Goal: Communication & Community: Answer question/provide support

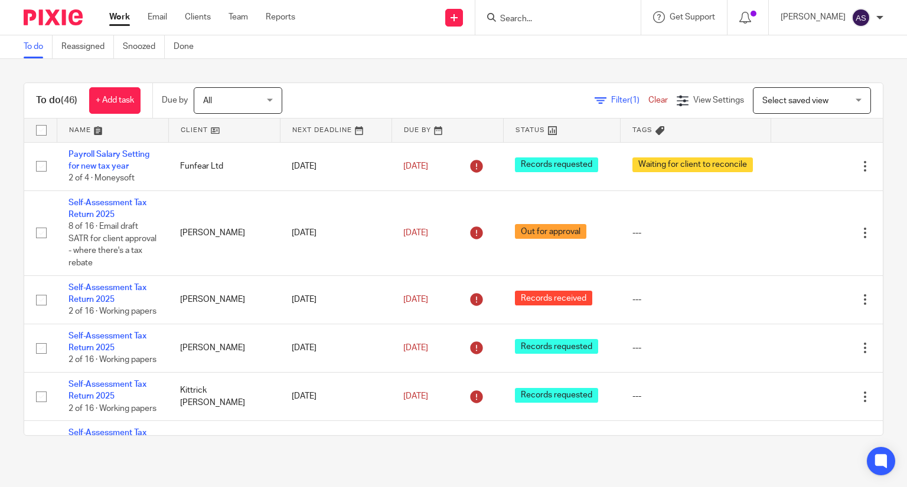
click at [531, 15] on input "Search" at bounding box center [552, 19] width 106 height 11
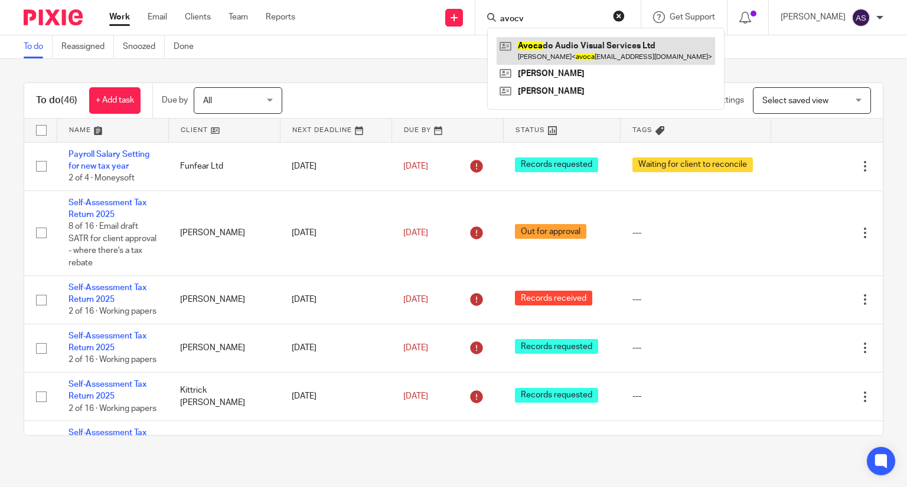
type input "avocv"
click at [582, 48] on link at bounding box center [605, 50] width 218 height 27
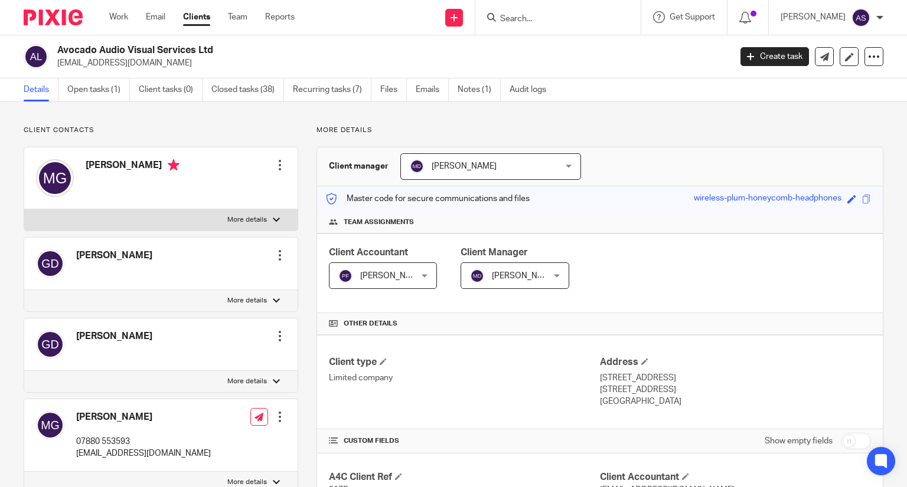
click at [124, 6] on div "Work Email Clients Team Reports Work Email Clients Team Reports Settings" at bounding box center [204, 17] width 215 height 35
click at [123, 12] on link "Work" at bounding box center [118, 17] width 19 height 12
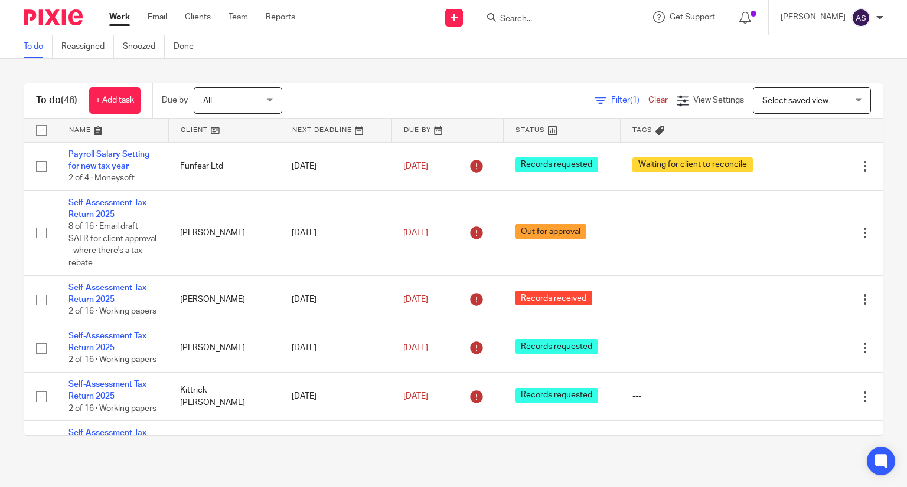
click at [534, 15] on input "Search" at bounding box center [552, 19] width 106 height 11
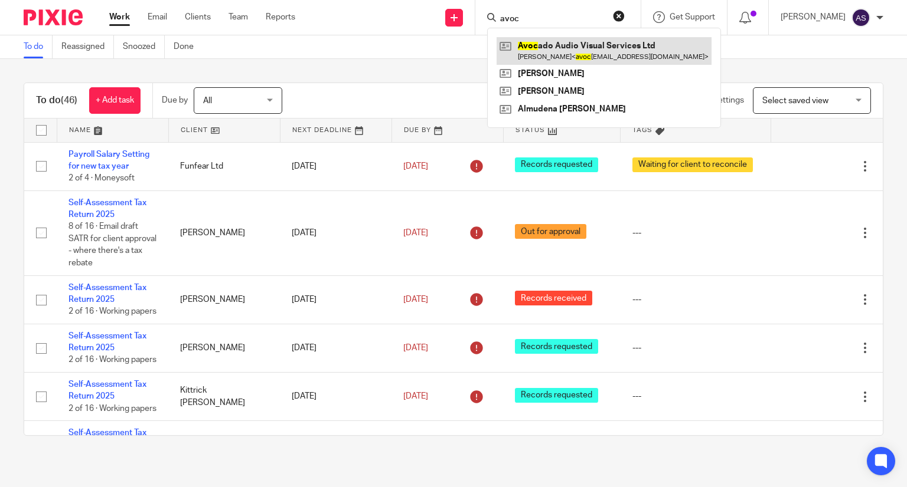
type input "avoc"
click at [541, 37] on link at bounding box center [603, 50] width 215 height 27
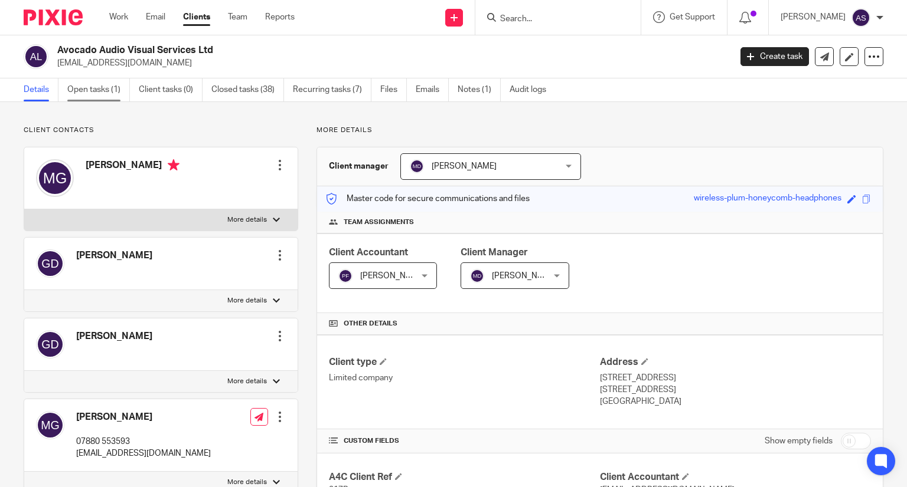
click at [86, 90] on link "Open tasks (1)" at bounding box center [98, 89] width 63 height 23
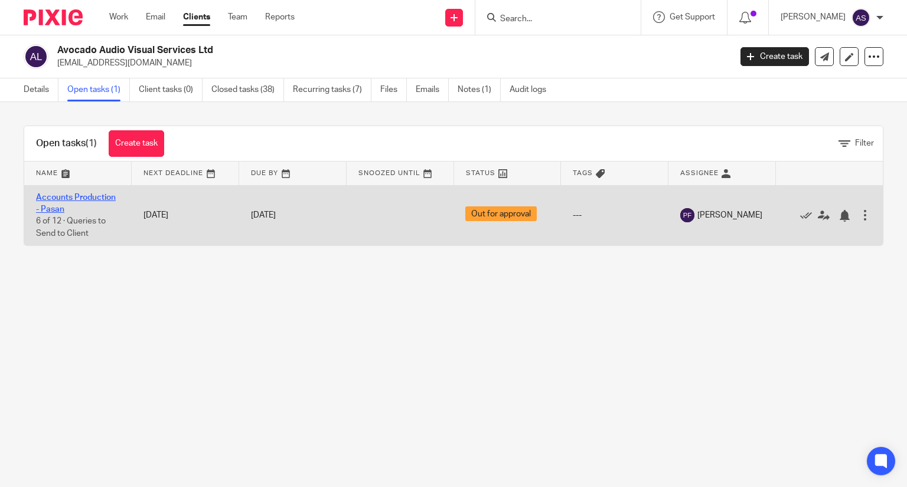
click at [86, 197] on link "Accounts Production - Pasan" at bounding box center [76, 204] width 80 height 20
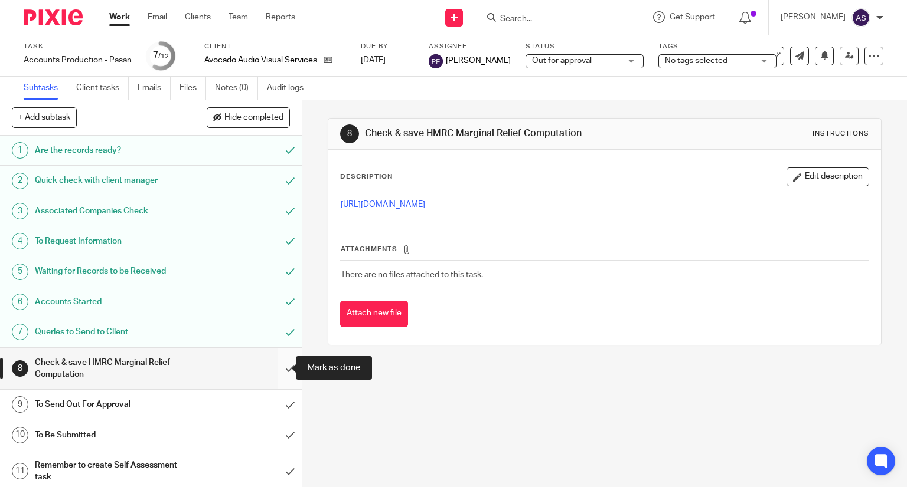
click at [276, 365] on input "submit" at bounding box center [151, 369] width 302 height 42
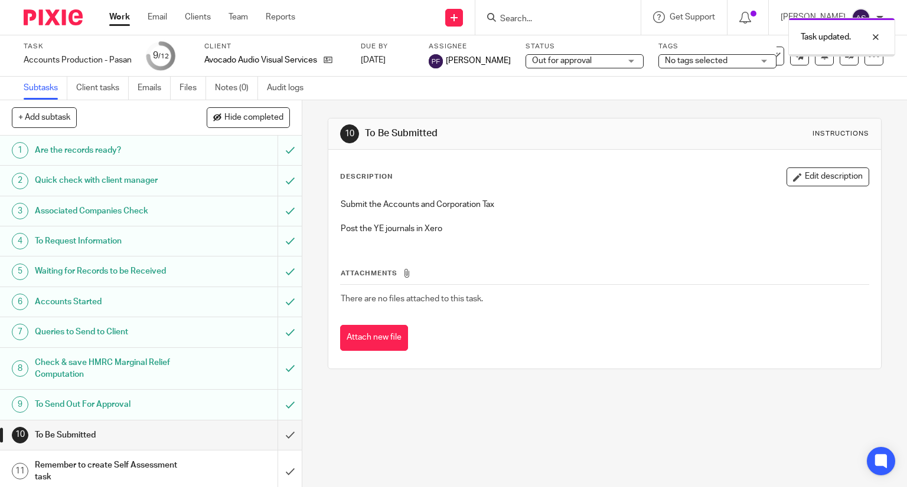
scroll to position [35, 0]
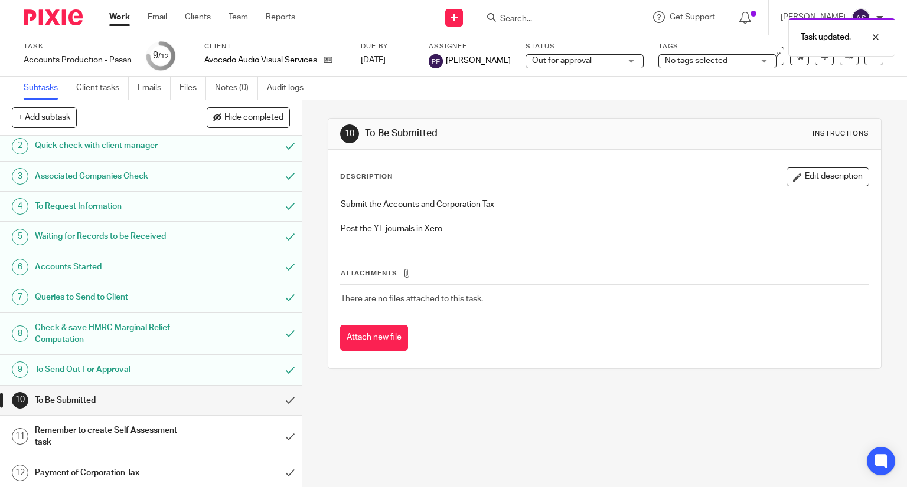
click at [78, 371] on h1 "To Send Out For Approval" at bounding box center [112, 370] width 154 height 18
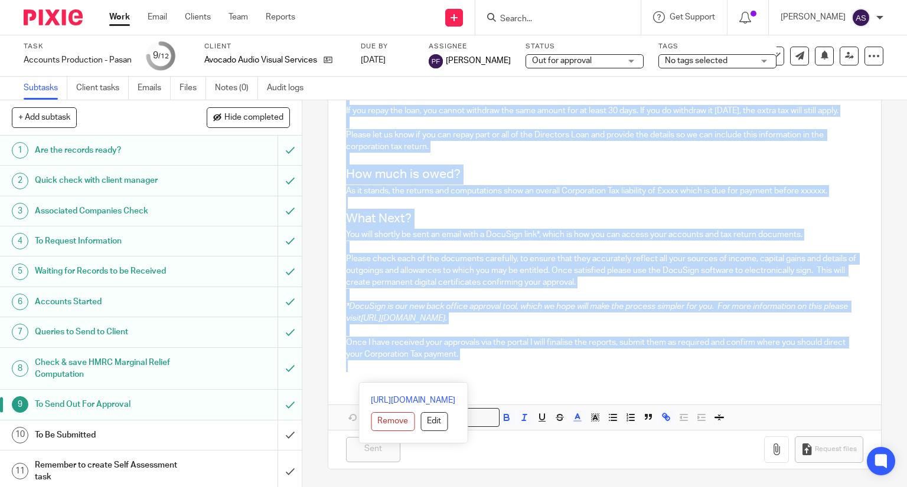
scroll to position [387, 0]
drag, startPoint x: 342, startPoint y: 249, endPoint x: 689, endPoint y: 451, distance: 401.8
click at [689, 451] on form "Secure the attachments in this message. Files exceeding the size limit (10MB) w…" at bounding box center [604, 121] width 553 height 696
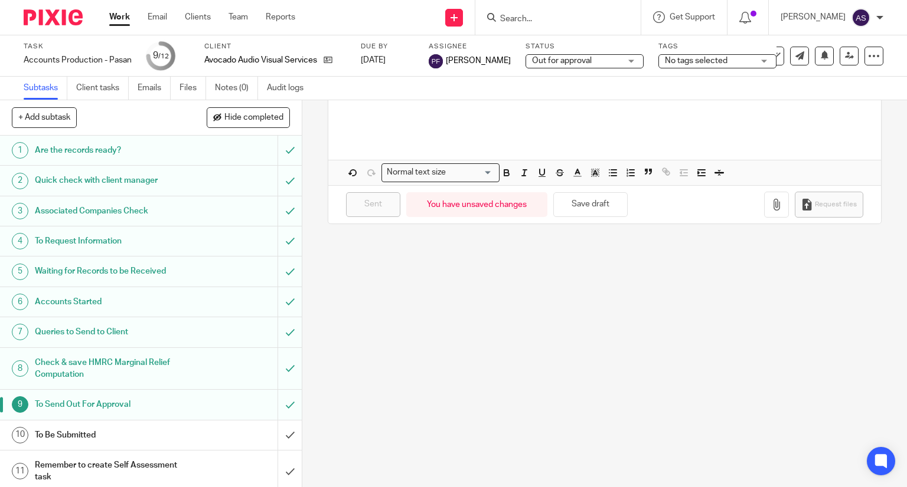
scroll to position [0, 0]
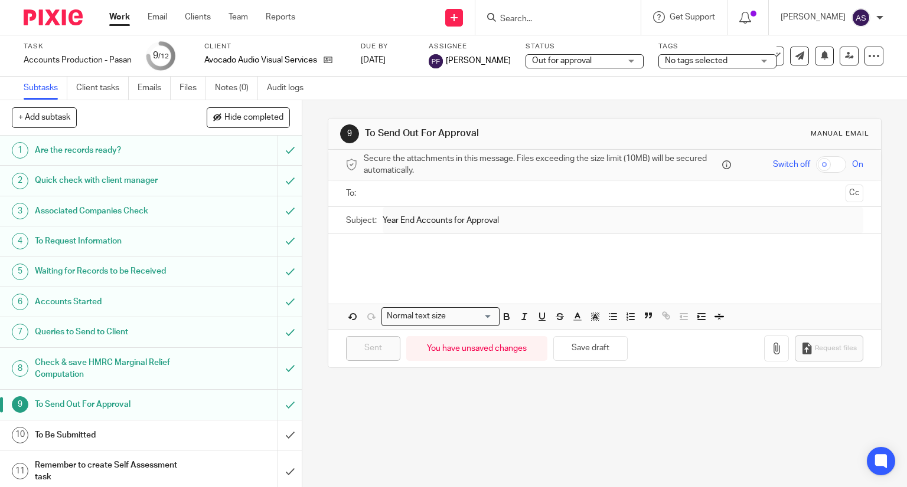
paste div
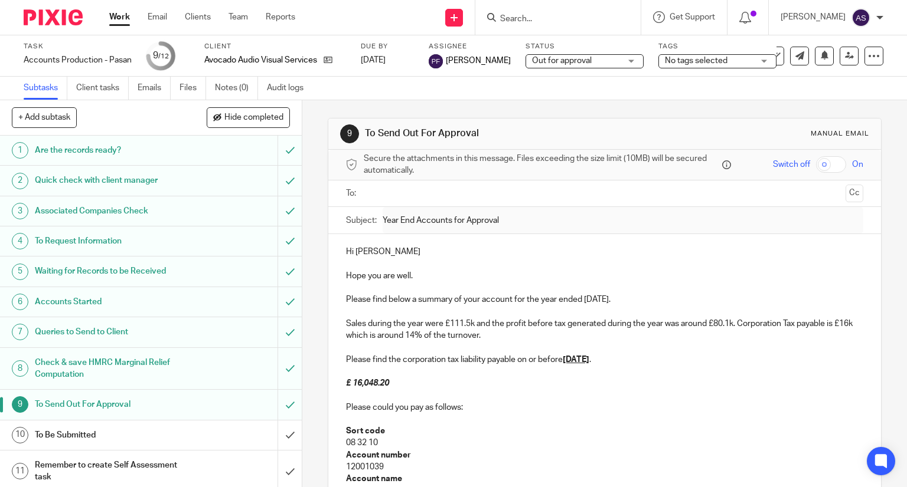
click at [379, 251] on p "Hi Robyn" at bounding box center [605, 252] width 518 height 12
click at [331, 60] on icon at bounding box center [327, 59] width 9 height 9
click at [363, 252] on p "Hi" at bounding box center [605, 252] width 518 height 12
drag, startPoint x: 583, startPoint y: 299, endPoint x: 633, endPoint y: 305, distance: 51.1
click at [633, 305] on p "Please find below a summary of your account for the year ended 31st Mar 2019." at bounding box center [605, 300] width 518 height 12
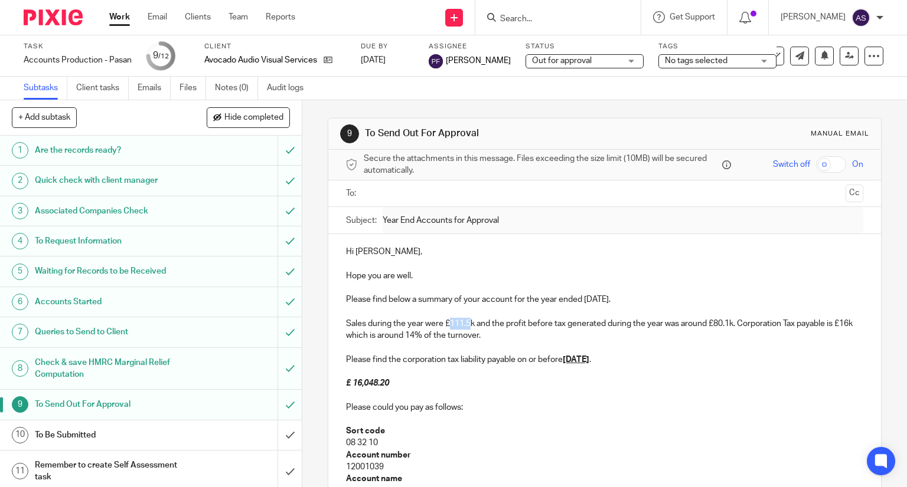
drag, startPoint x: 448, startPoint y: 322, endPoint x: 467, endPoint y: 326, distance: 19.5
click at [467, 326] on p "Sales during the year were £111.5k and the profit before tax generated during t…" at bounding box center [605, 330] width 518 height 24
drag, startPoint x: 706, startPoint y: 324, endPoint x: 722, endPoint y: 326, distance: 16.6
click at [722, 326] on p "Sales during the year were £29.6k and the profit before tax generated during th…" at bounding box center [605, 330] width 518 height 24
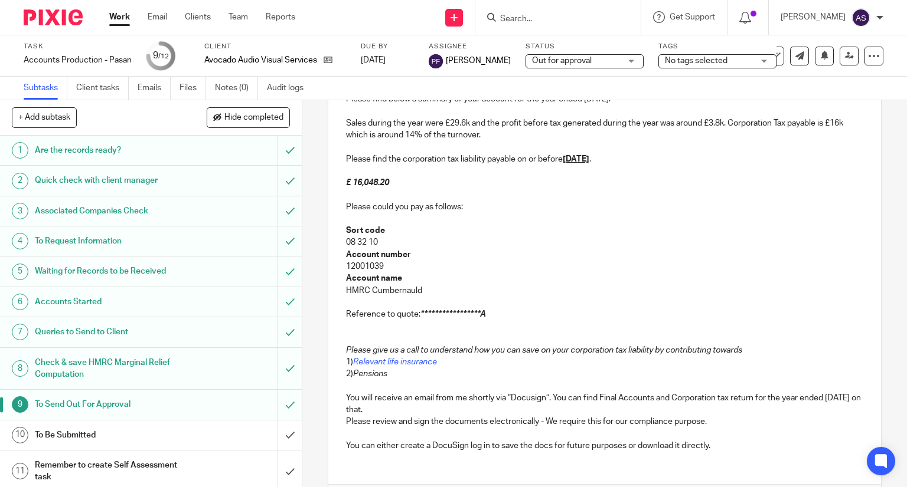
scroll to position [207, 0]
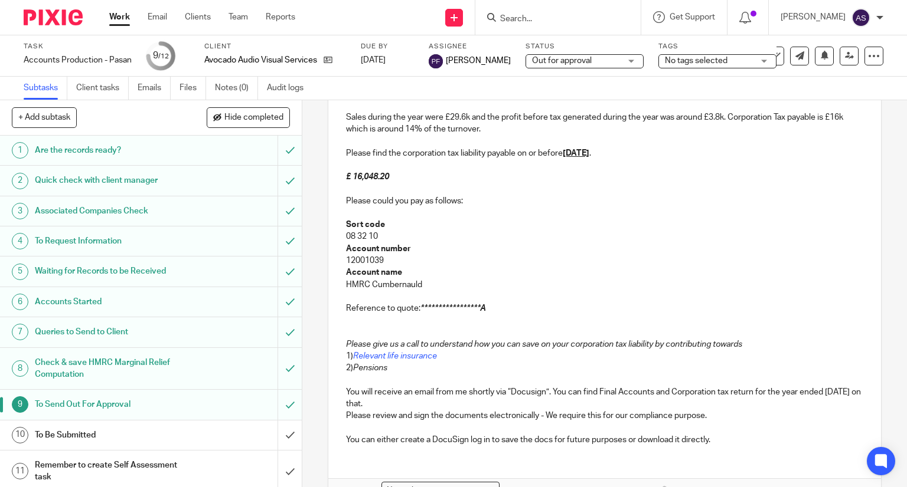
click at [728, 114] on p "Sales during the year were £29.6k and the profit before tax generated during th…" at bounding box center [605, 124] width 518 height 24
drag, startPoint x: 729, startPoint y: 113, endPoint x: 779, endPoint y: 126, distance: 51.7
click at [779, 126] on p "Sales during the year were £29.6k and the profit before tax generated during th…" at bounding box center [605, 124] width 518 height 24
click at [473, 126] on p "Sales during the year were £29.6k and the profit before tax generated during th…" at bounding box center [605, 124] width 518 height 24
click at [546, 213] on p at bounding box center [605, 213] width 518 height 12
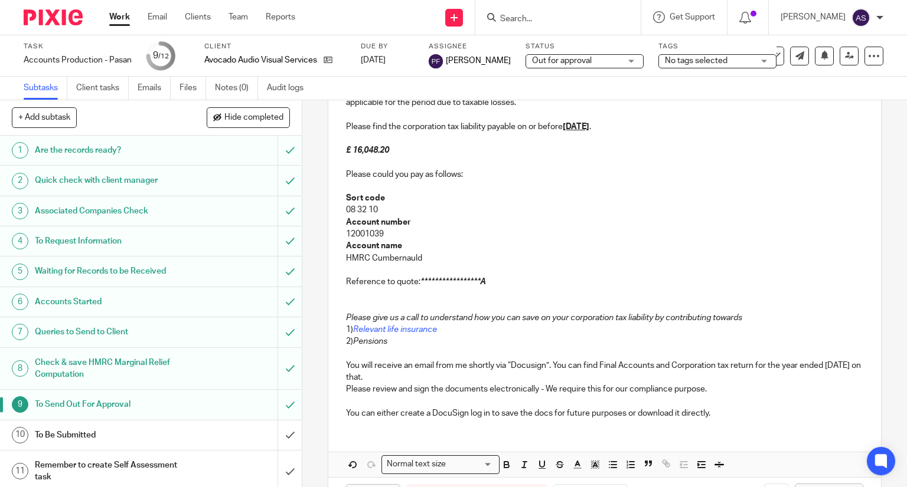
scroll to position [236, 0]
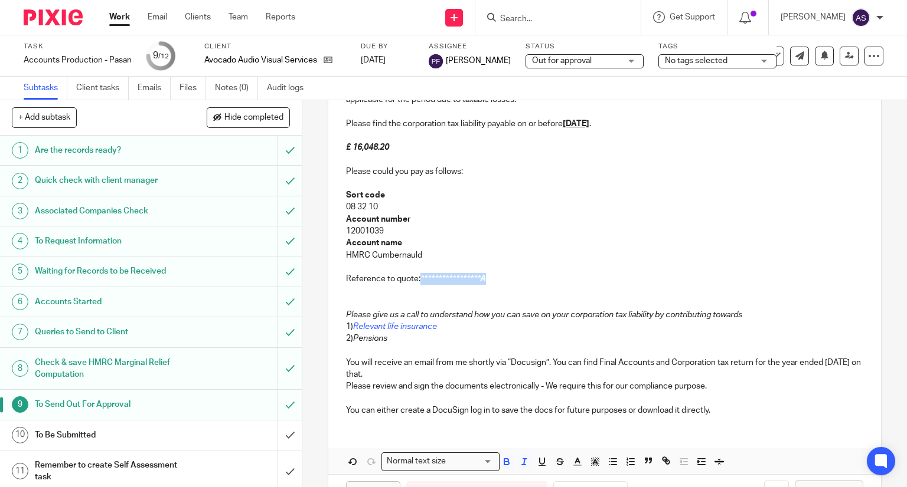
drag, startPoint x: 418, startPoint y: 276, endPoint x: 482, endPoint y: 276, distance: 64.3
click at [482, 276] on p "**********" at bounding box center [605, 279] width 518 height 12
drag, startPoint x: 508, startPoint y: 281, endPoint x: 416, endPoint y: 281, distance: 91.5
click at [416, 281] on p "Reference to quote: 6548820370A00116A" at bounding box center [605, 279] width 518 height 12
click at [428, 289] on p at bounding box center [605, 291] width 518 height 12
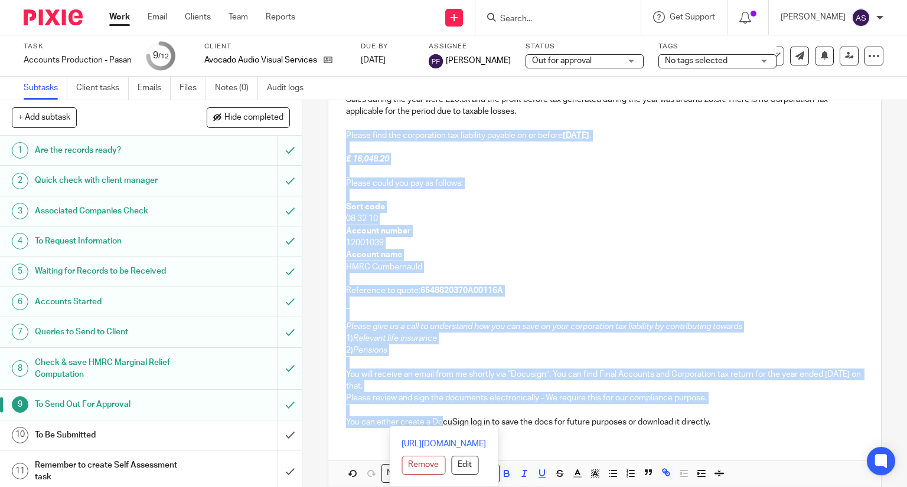
scroll to position [279, 0]
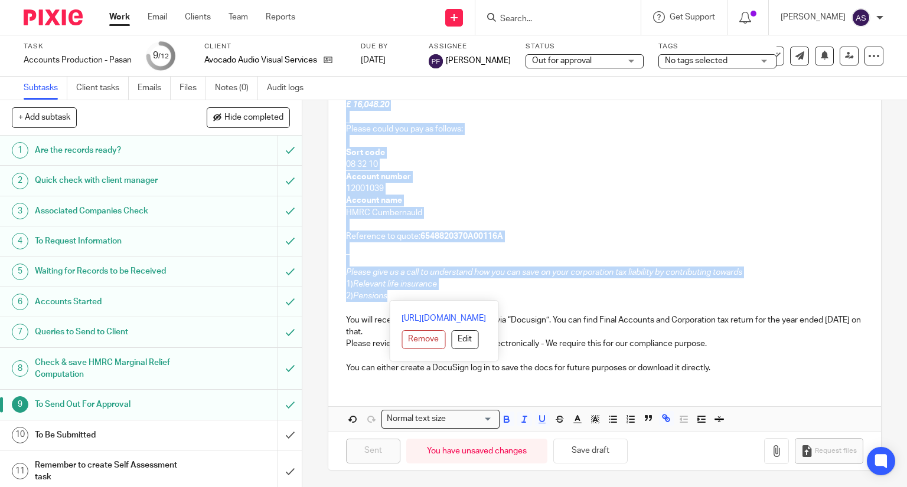
drag, startPoint x: 343, startPoint y: 220, endPoint x: 424, endPoint y: 293, distance: 109.5
click at [424, 293] on div "Hi Mike, Hope you are well. Please find below a summary of your account for the…" at bounding box center [604, 169] width 553 height 427
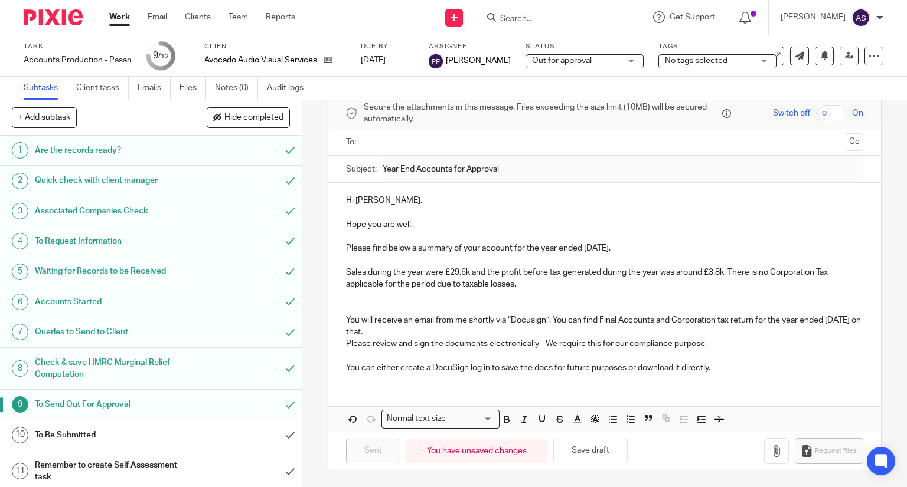
scroll to position [39, 0]
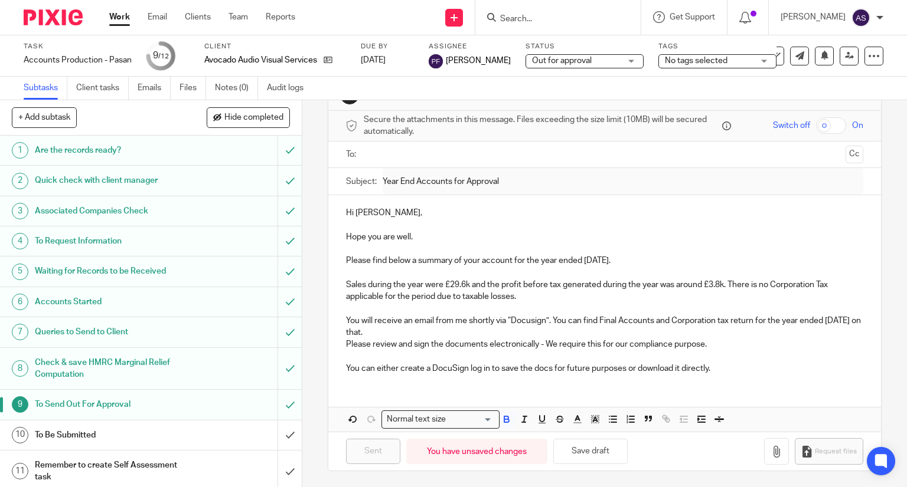
click at [337, 312] on div "Hi Mike, Hope you are well. Please find below a summary of your account for the…" at bounding box center [604, 289] width 553 height 188
drag, startPoint x: 582, startPoint y: 260, endPoint x: 635, endPoint y: 263, distance: 53.2
click at [635, 263] on p "Please find below a summary of your account for the year ended 31 March 2025." at bounding box center [605, 261] width 518 height 12
copy p "31 March 2025"
drag, startPoint x: 823, startPoint y: 322, endPoint x: 378, endPoint y: 332, distance: 445.7
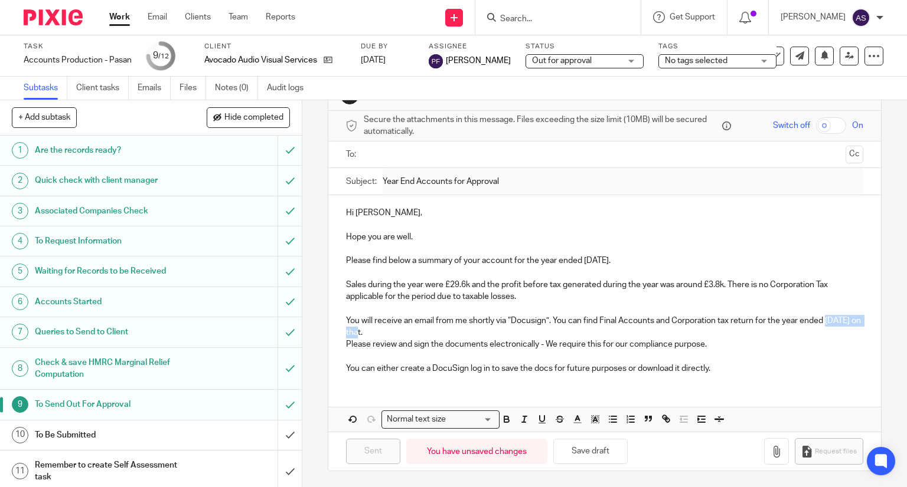
click at [378, 332] on p "You will receive an email from me shortly via “Docusign”. You can find Final Ac…" at bounding box center [605, 327] width 518 height 24
click at [722, 366] on p "You can either create a DocuSign log in to save the docs for future purposes or…" at bounding box center [605, 369] width 518 height 12
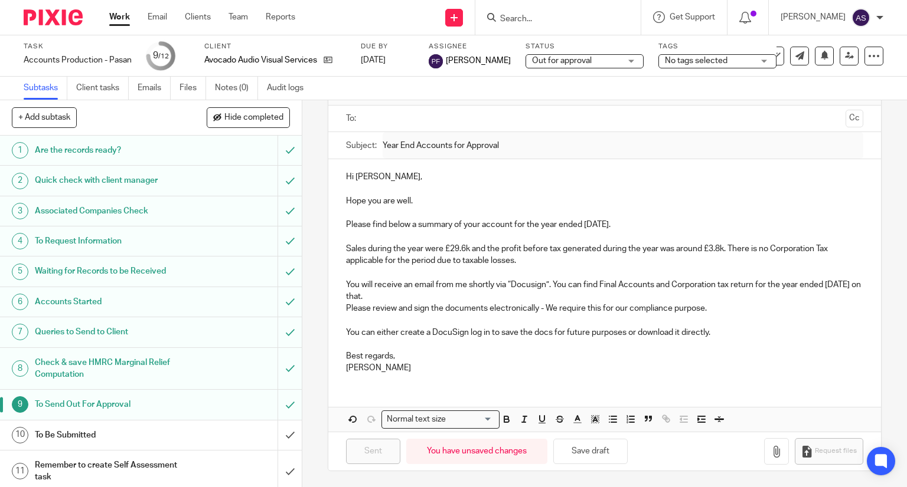
scroll to position [0, 0]
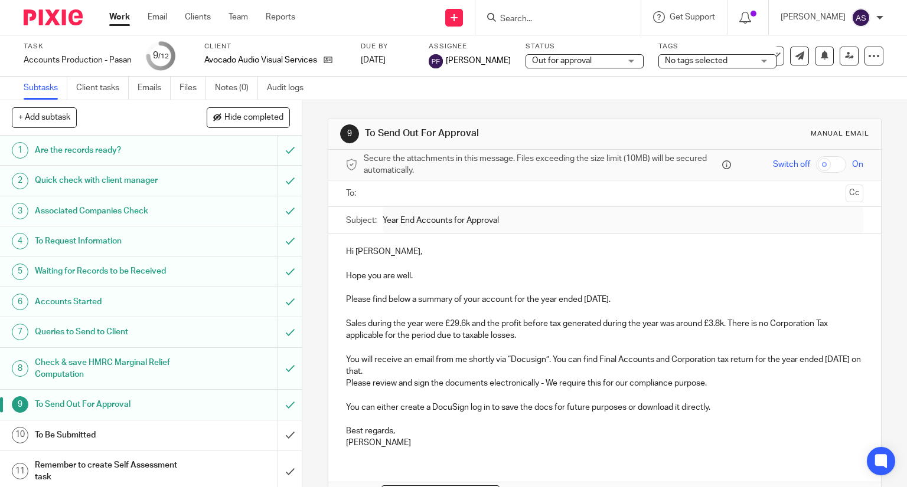
click at [501, 324] on p "Sales during the year were £29.6k and the profit before tax generated during th…" at bounding box center [605, 330] width 518 height 24
click at [498, 324] on p "Sales during the year were £29.6k and the profit before tax generated during th…" at bounding box center [605, 330] width 518 height 24
click at [770, 325] on p "Sales during the year were £29.6k and the accounting profit before tax generate…" at bounding box center [605, 330] width 518 height 24
click at [547, 338] on p "Sales during the year were £29.6k and the accounting profit before tax generate…" at bounding box center [605, 330] width 518 height 24
drag, startPoint x: 762, startPoint y: 335, endPoint x: 840, endPoint y: 338, distance: 78.0
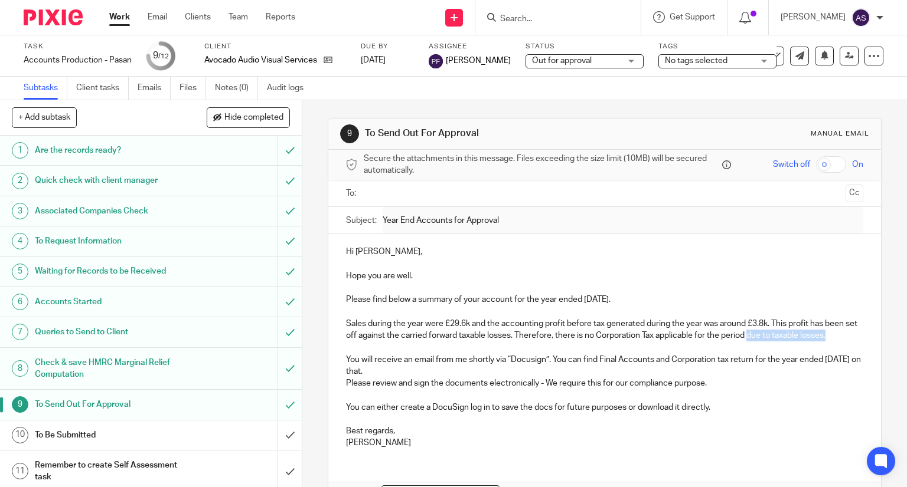
click at [840, 338] on p "Sales during the year were £29.6k and the accounting profit before tax generate…" at bounding box center [605, 330] width 518 height 24
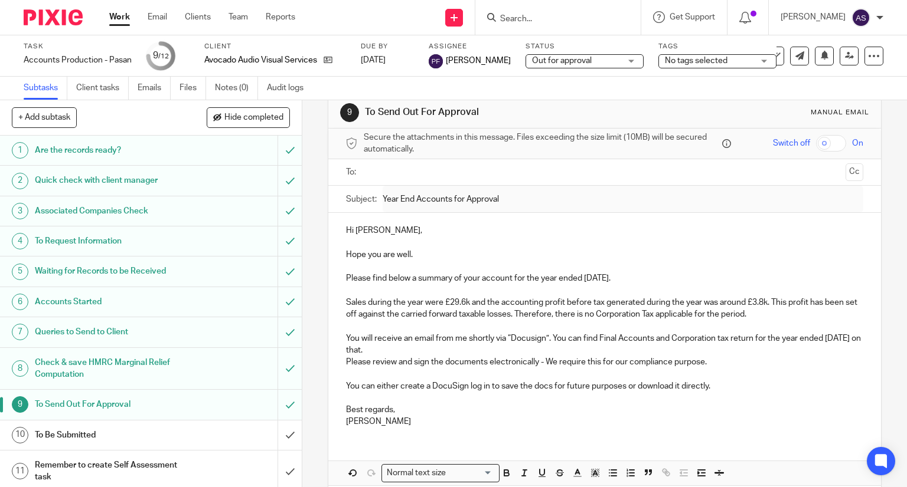
scroll to position [26, 0]
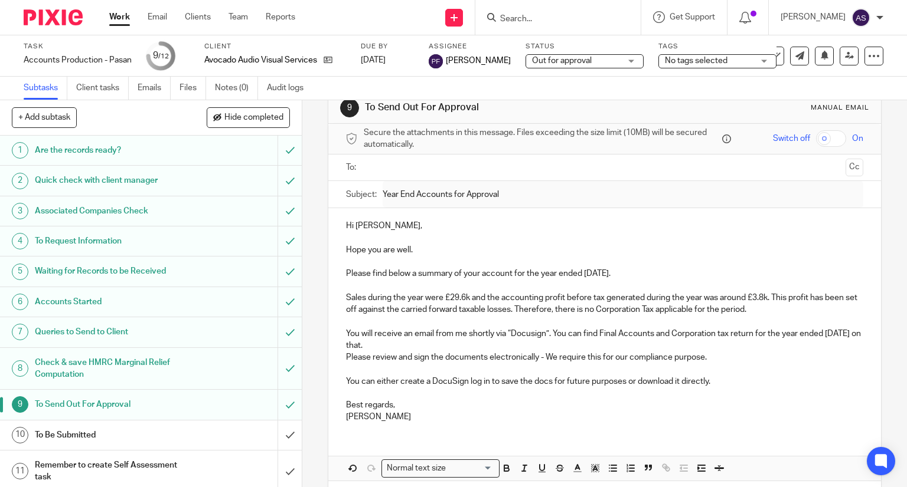
click at [421, 253] on p "Hope you are well." at bounding box center [605, 250] width 518 height 12
click at [539, 296] on p "Sales during the year were £29.6k and the accounting profit before tax generate…" at bounding box center [605, 304] width 518 height 24
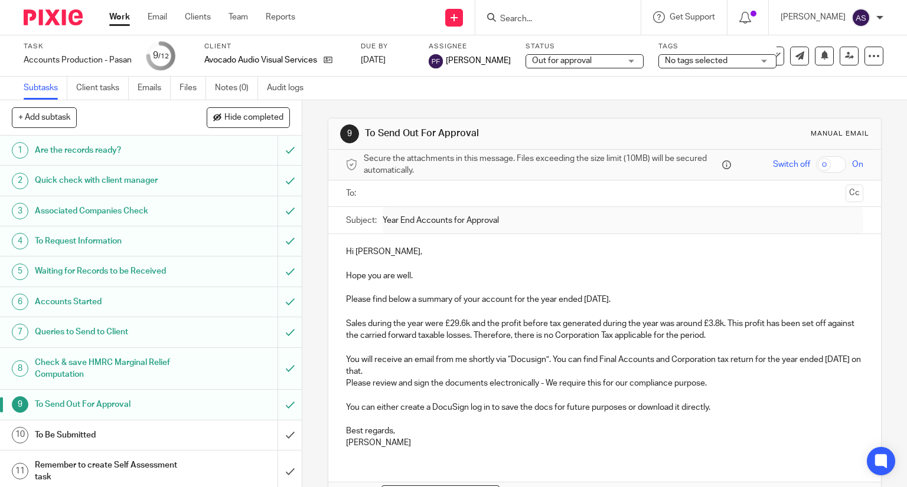
click at [368, 192] on input "text" at bounding box center [604, 194] width 473 height 14
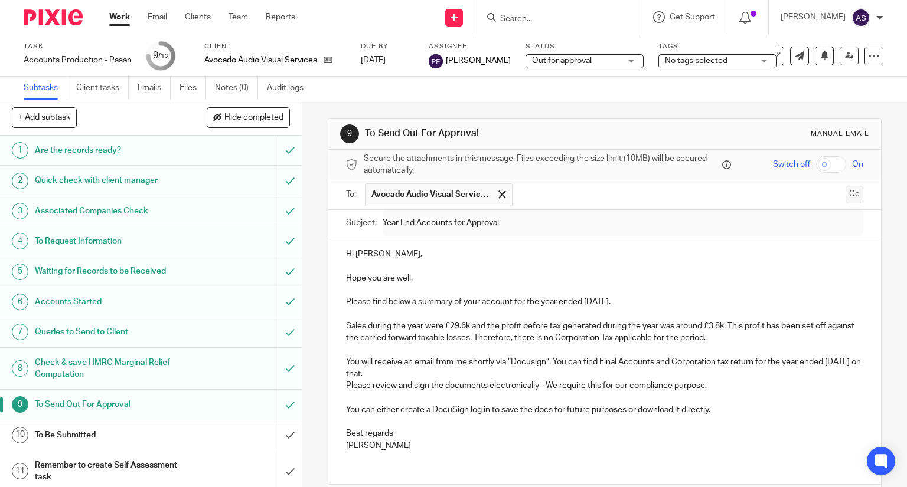
click at [845, 199] on button "Cc" at bounding box center [854, 195] width 18 height 18
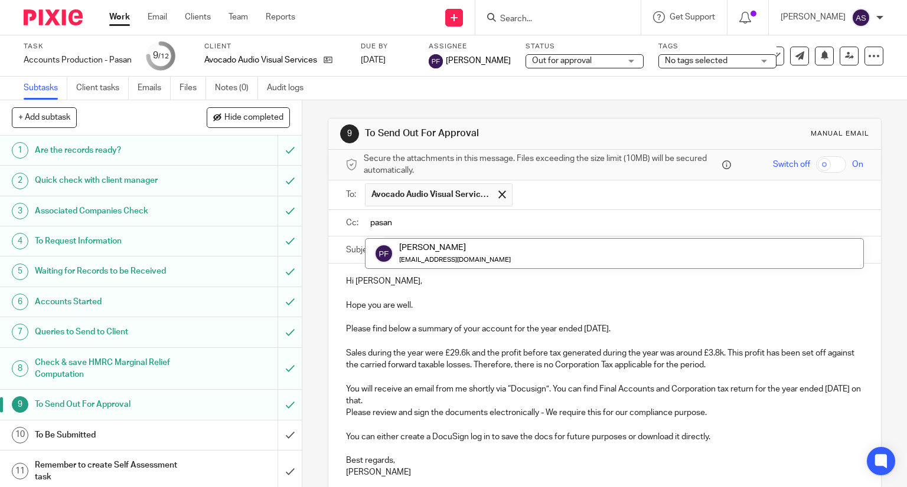
type input "pasan"
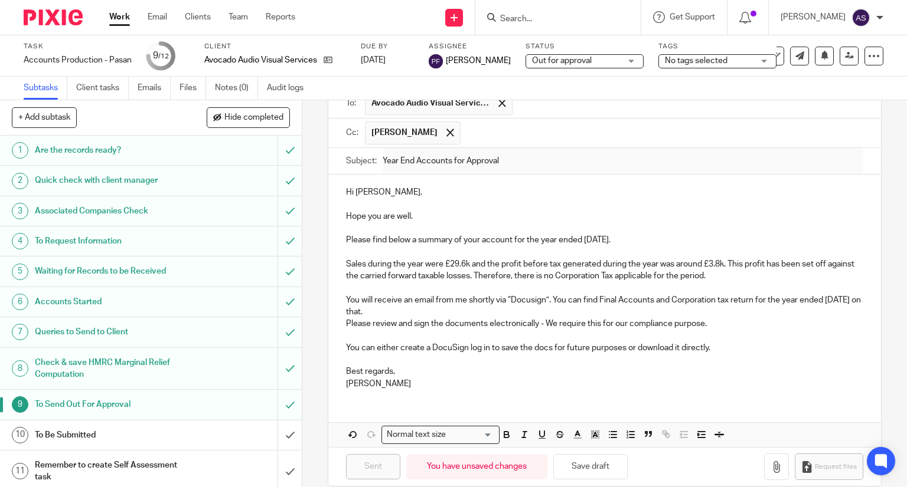
scroll to position [106, 0]
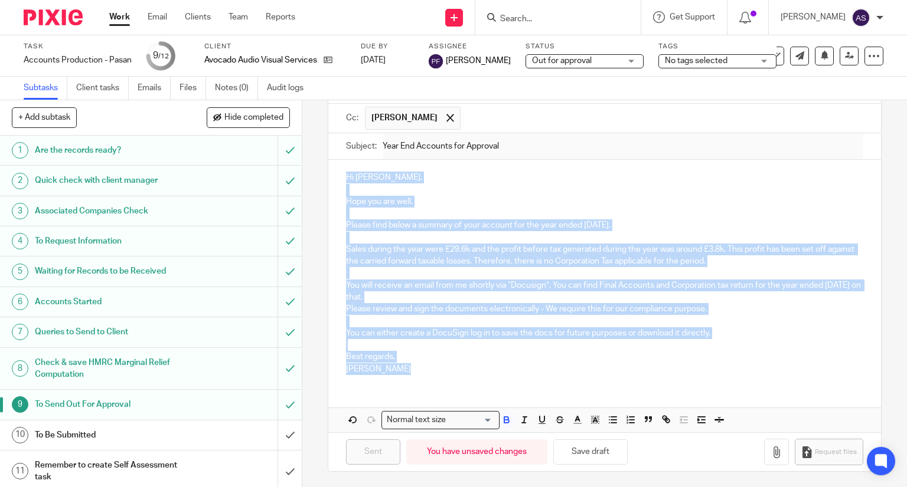
drag, startPoint x: 342, startPoint y: 175, endPoint x: 418, endPoint y: 387, distance: 225.5
click at [418, 387] on div "Hi Mike, Hope you are well. Please find below a summary of your account for the…" at bounding box center [604, 296] width 553 height 273
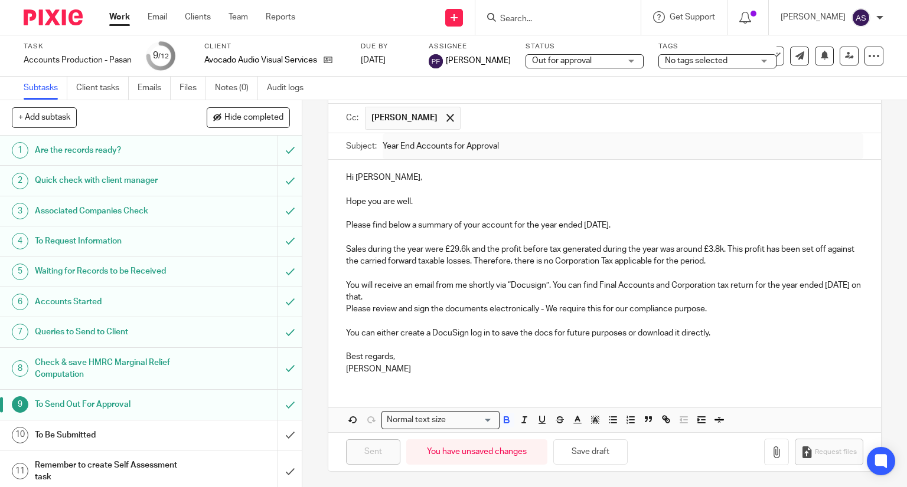
scroll to position [40, 0]
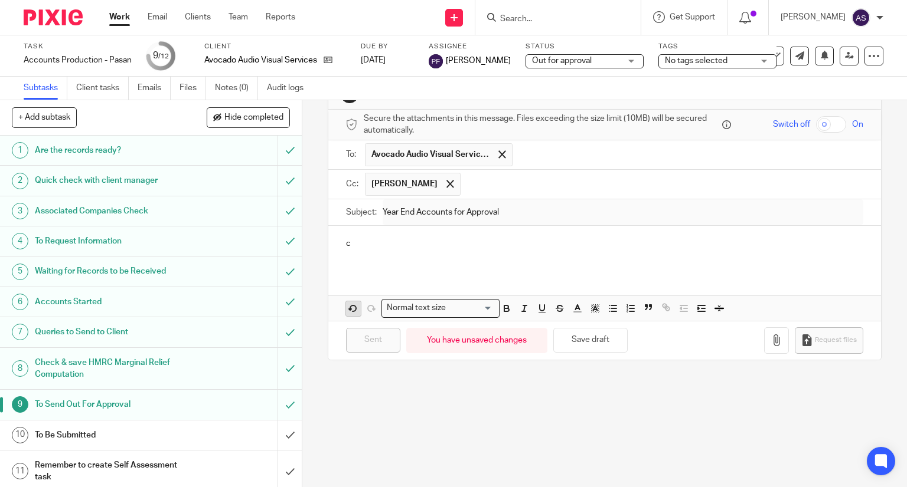
click at [350, 309] on icon "button" at bounding box center [353, 308] width 11 height 11
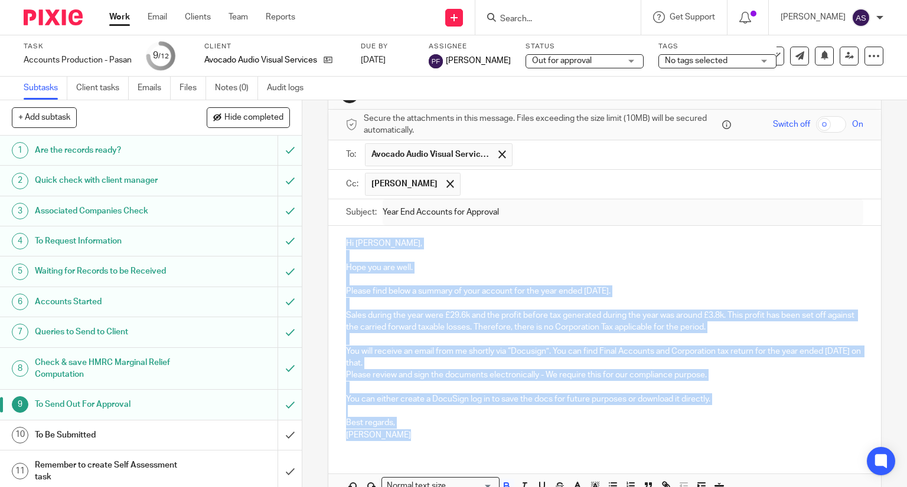
click at [443, 379] on p "Please review and sign the documents electronically - We require this for our c…" at bounding box center [605, 375] width 518 height 12
drag, startPoint x: 343, startPoint y: 241, endPoint x: 404, endPoint y: 443, distance: 210.6
click at [404, 443] on div "Hi Mike, Hope you are well. Please find below a summary of your account for the…" at bounding box center [604, 338] width 553 height 224
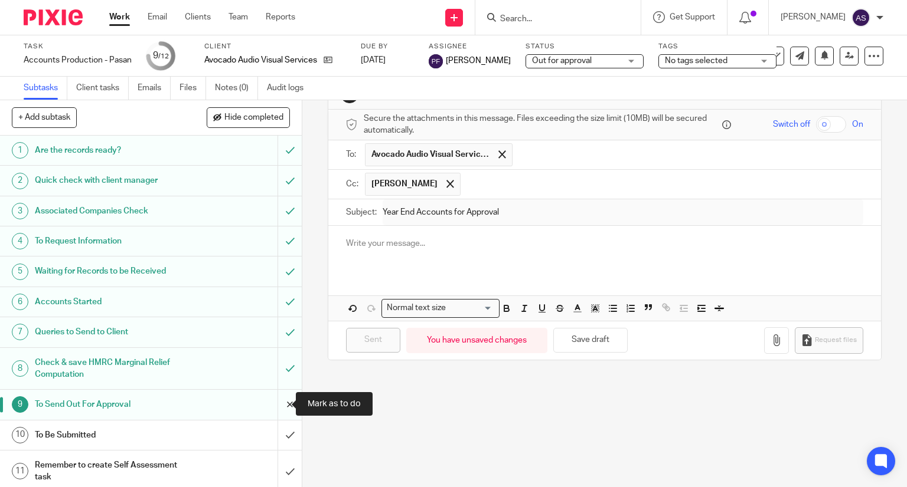
click at [277, 404] on input "submit" at bounding box center [151, 405] width 302 height 30
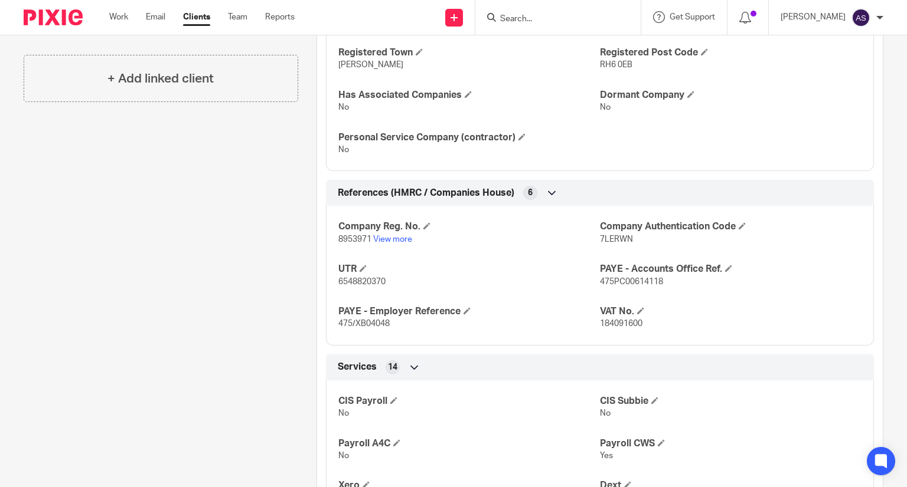
scroll to position [687, 0]
drag, startPoint x: 335, startPoint y: 280, endPoint x: 394, endPoint y: 280, distance: 59.0
click at [394, 280] on p "6548820370" at bounding box center [468, 282] width 261 height 12
copy span "6548820370"
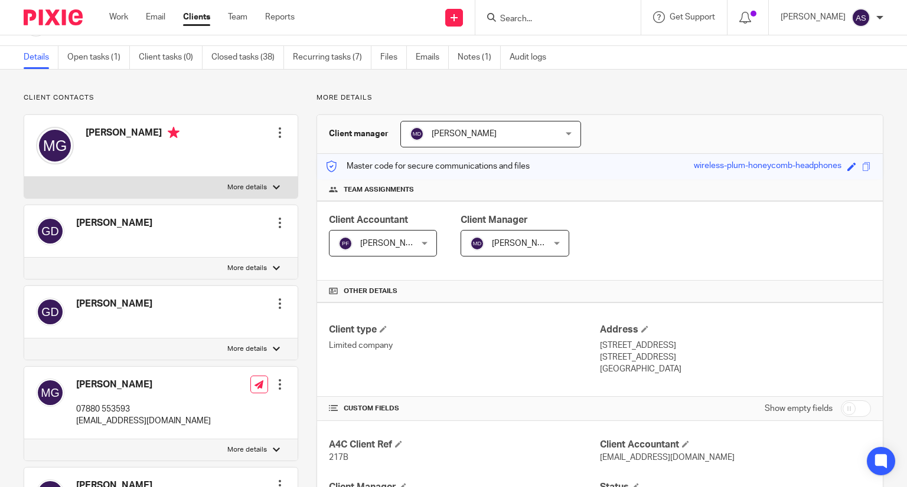
scroll to position [0, 0]
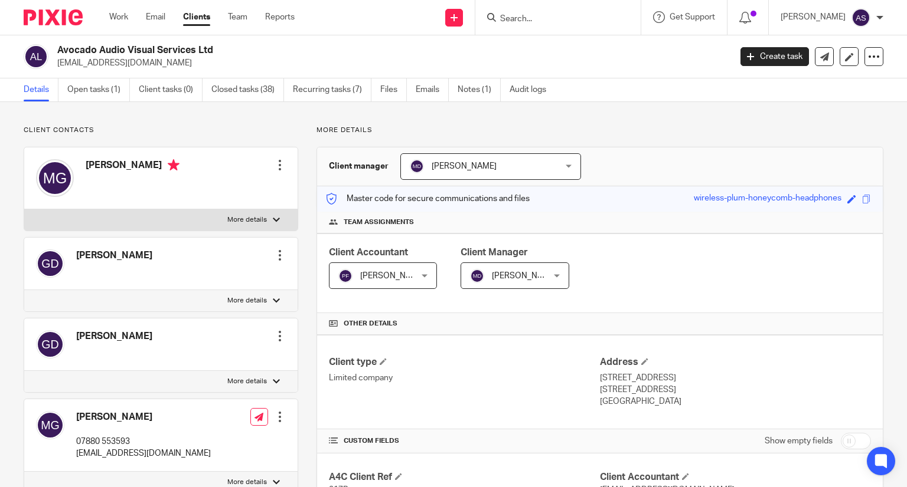
drag, startPoint x: 58, startPoint y: 49, endPoint x: 215, endPoint y: 40, distance: 157.8
click at [215, 40] on div "Avocado Audio Visual Services Ltd avocadoaudiovisual@gmail.com Create task Upda…" at bounding box center [453, 56] width 907 height 43
copy h2 "Avocado Audio Visual Services Ltd"
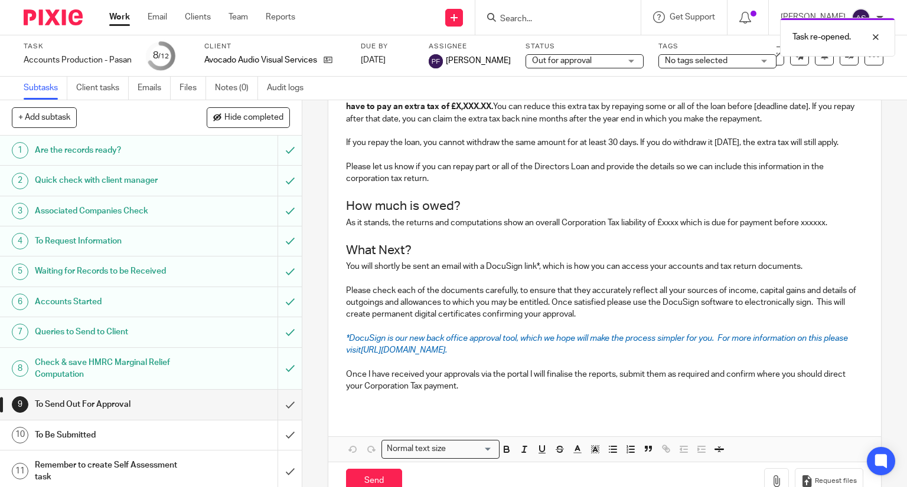
scroll to position [387, 0]
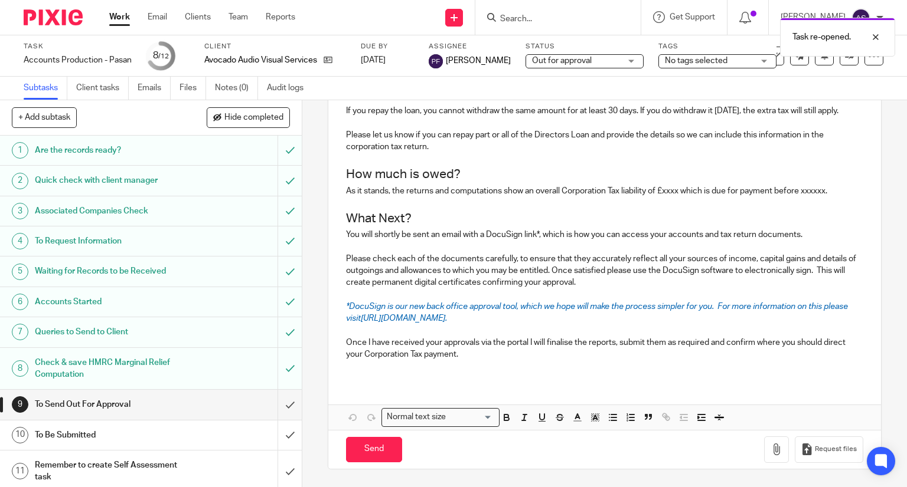
click at [500, 371] on p at bounding box center [605, 367] width 518 height 12
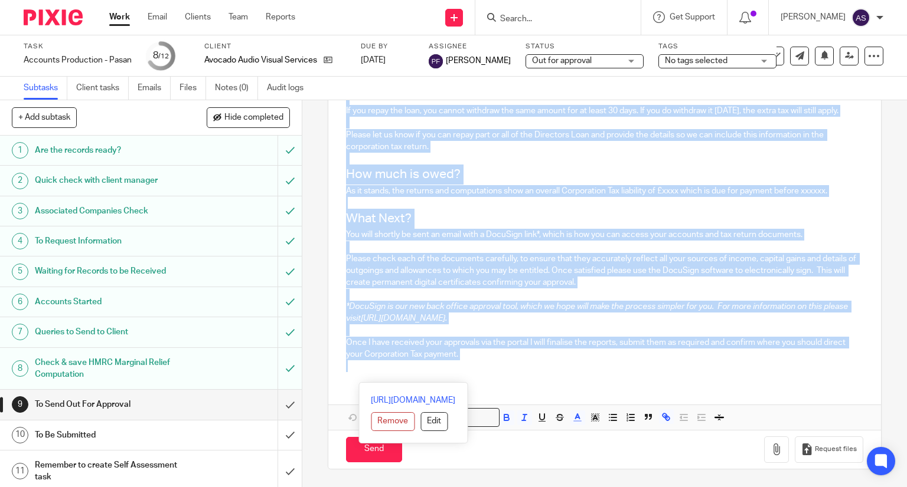
drag, startPoint x: 343, startPoint y: 251, endPoint x: 738, endPoint y: 438, distance: 436.7
click at [738, 438] on form "Secure the attachments in this message. Files exceeding the size limit (10MB) w…" at bounding box center [604, 121] width 553 height 696
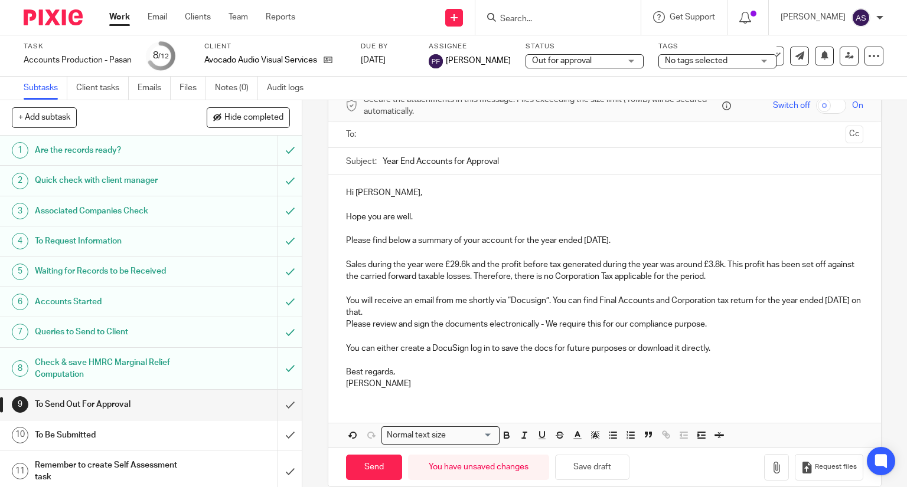
scroll to position [0, 0]
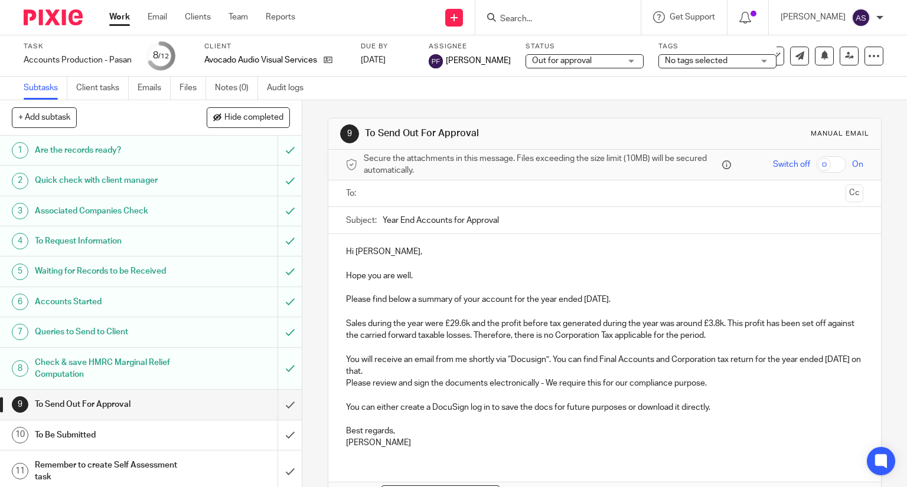
click at [392, 199] on input "text" at bounding box center [604, 194] width 473 height 14
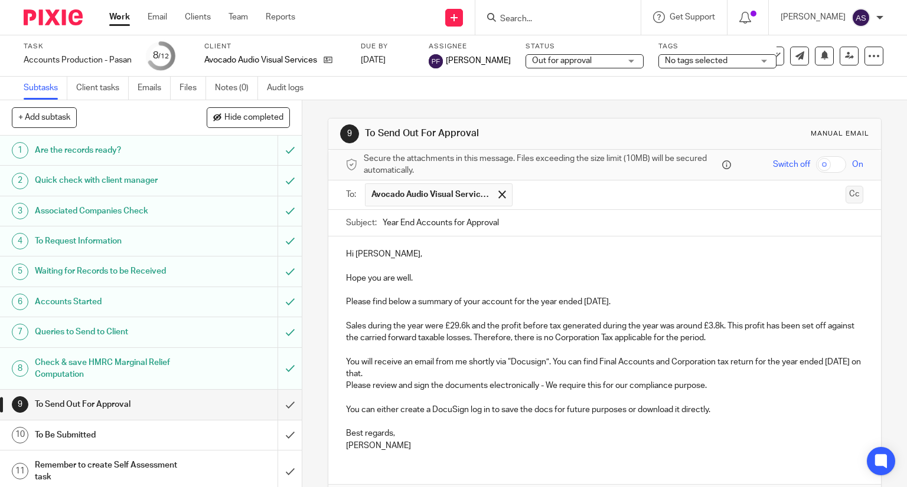
click at [845, 198] on button "Cc" at bounding box center [854, 195] width 18 height 18
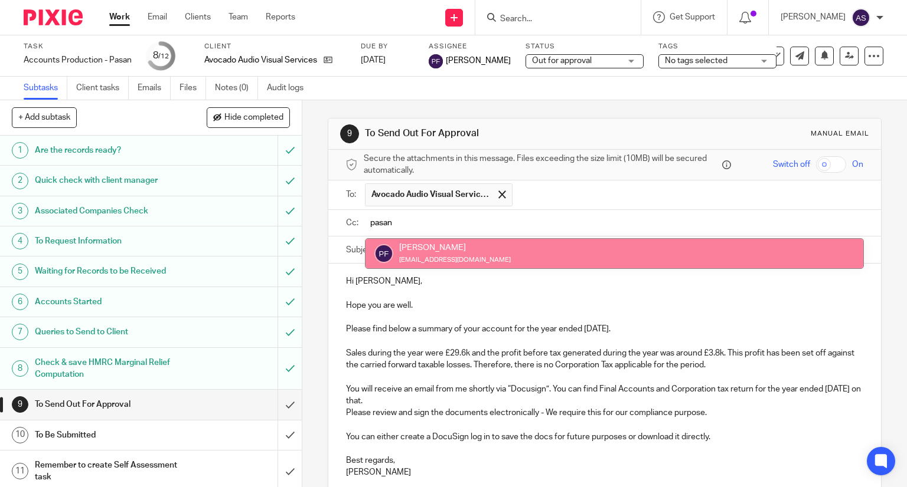
type input "pasan"
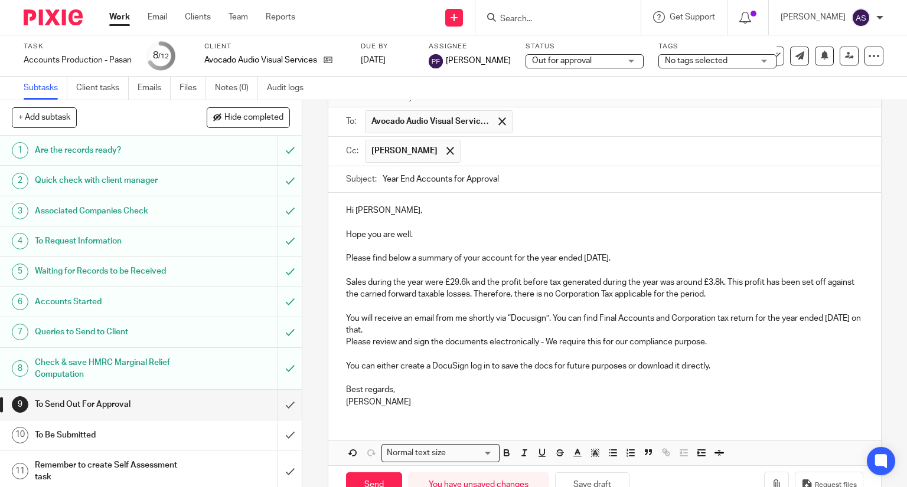
scroll to position [236, 0]
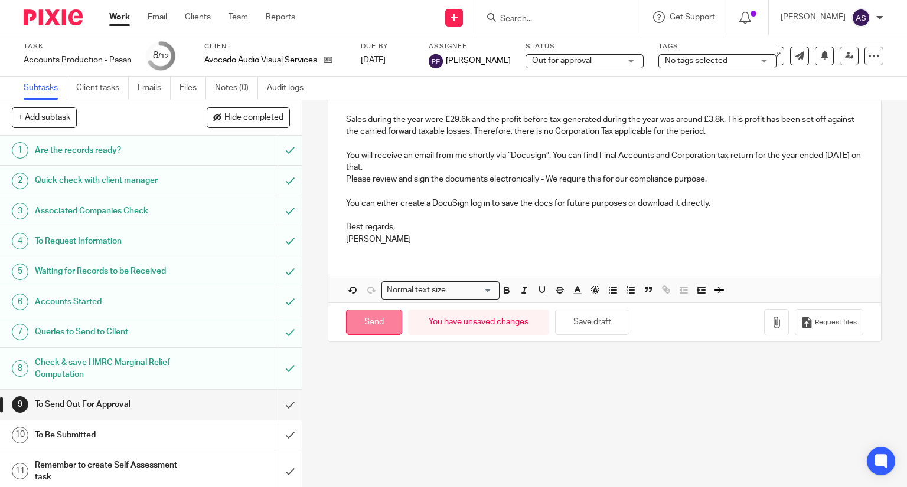
click at [374, 317] on input "Send" at bounding box center [374, 322] width 56 height 25
type input "Sent"
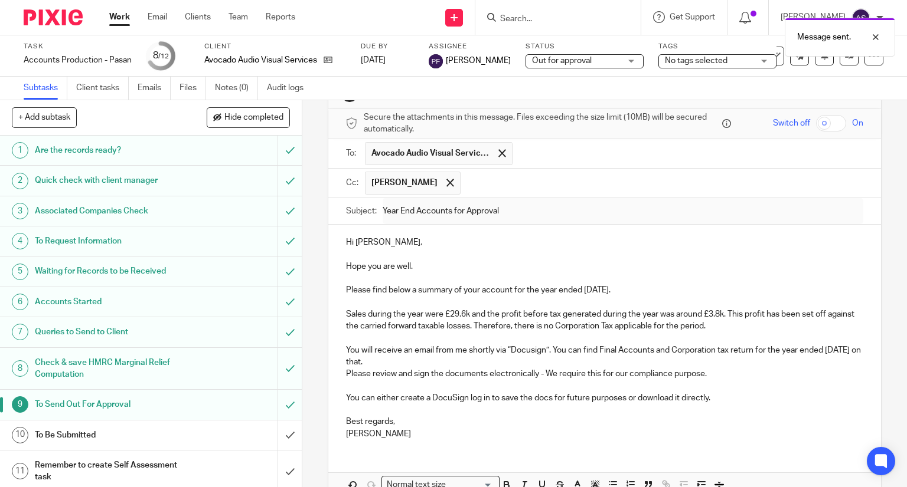
scroll to position [59, 0]
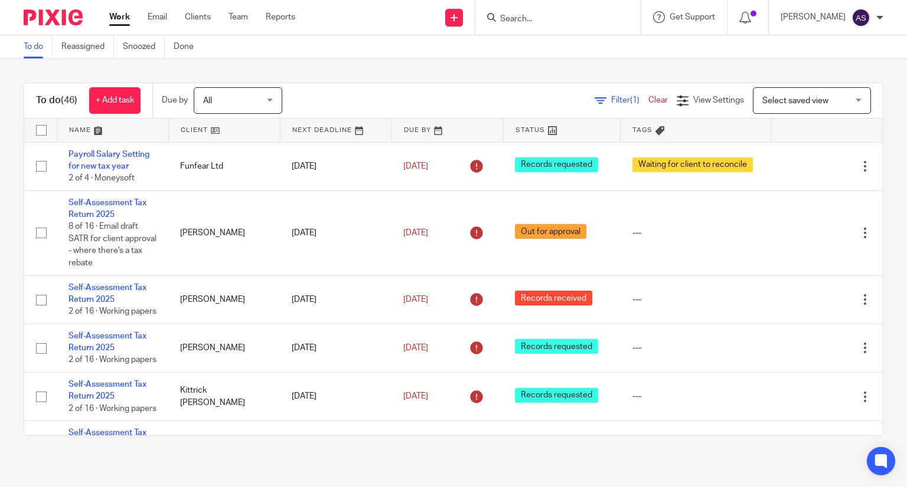
drag, startPoint x: 0, startPoint y: 0, endPoint x: 541, endPoint y: 22, distance: 541.1
click at [541, 22] on input "Search" at bounding box center [552, 19] width 106 height 11
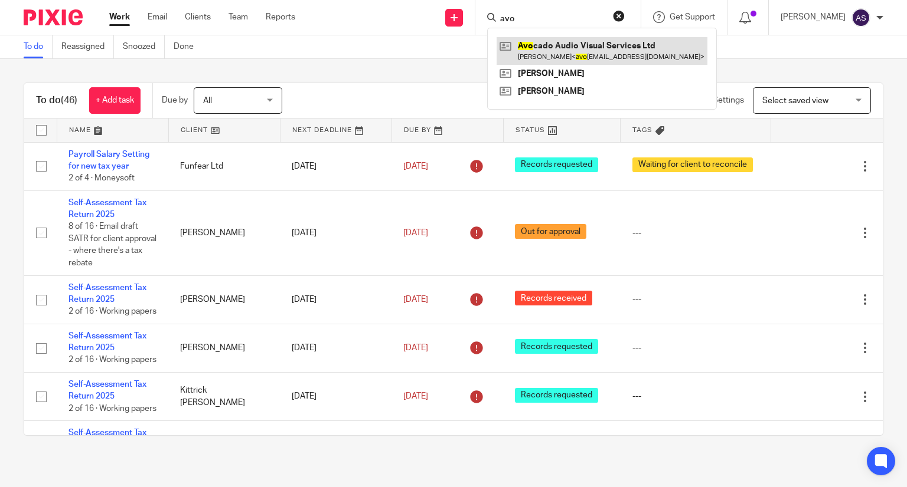
type input "avo"
click at [608, 55] on link at bounding box center [601, 50] width 211 height 27
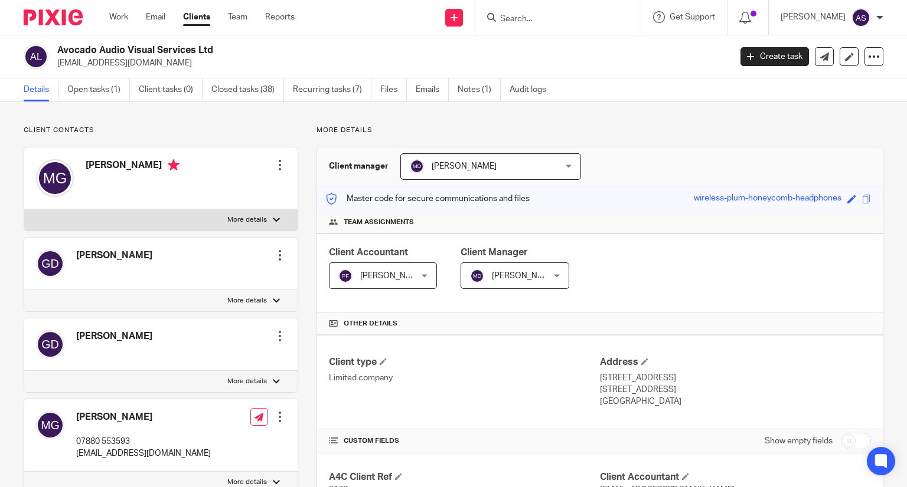
drag, startPoint x: 87, startPoint y: 166, endPoint x: 148, endPoint y: 165, distance: 60.8
click at [148, 165] on h4 "Mike Gregory" at bounding box center [133, 166] width 94 height 15
copy h4 "Mike Gregory"
drag, startPoint x: 57, startPoint y: 64, endPoint x: 213, endPoint y: 66, distance: 155.8
click at [213, 66] on p "avocadoaudiovisual@gmail.com" at bounding box center [389, 63] width 665 height 12
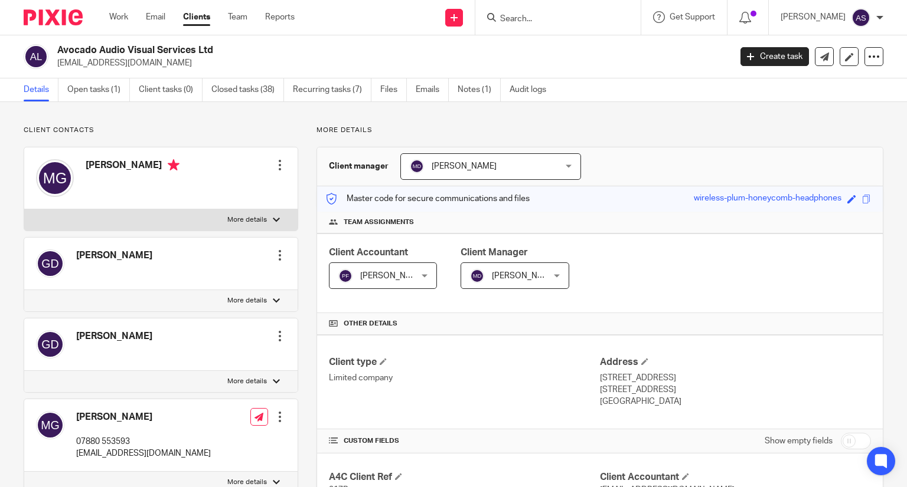
copy p "avocadoaudiovisual@gmail.com"
click at [307, 57] on p "avocadoaudiovisual@gmail.com" at bounding box center [389, 63] width 665 height 12
click at [104, 78] on link "Open tasks (1)" at bounding box center [98, 89] width 63 height 23
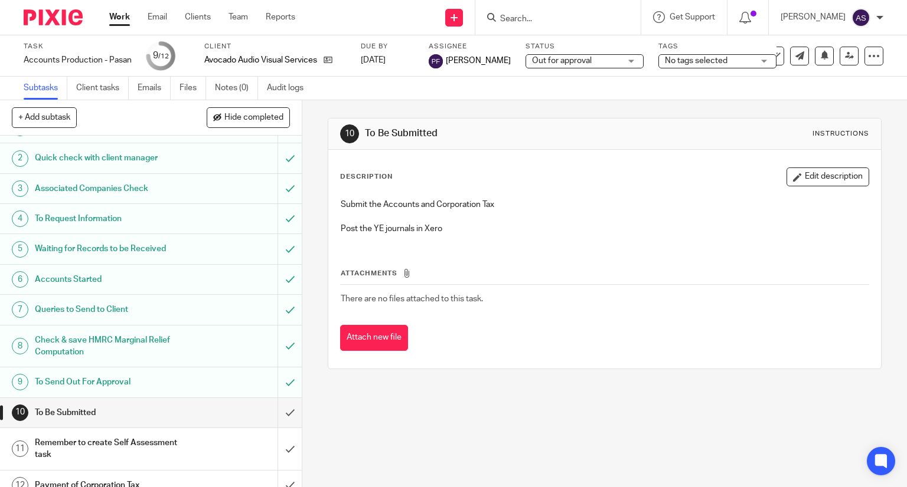
scroll to position [35, 0]
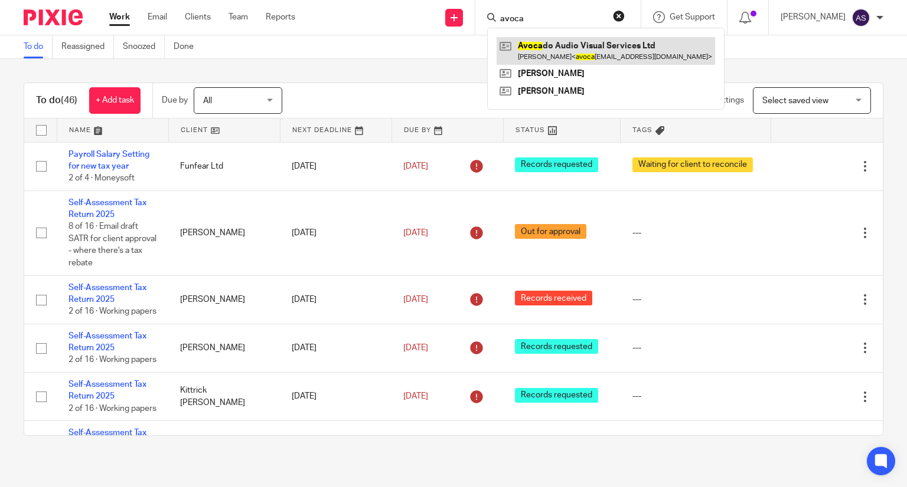
type input "avoca"
click at [565, 57] on link at bounding box center [605, 50] width 218 height 27
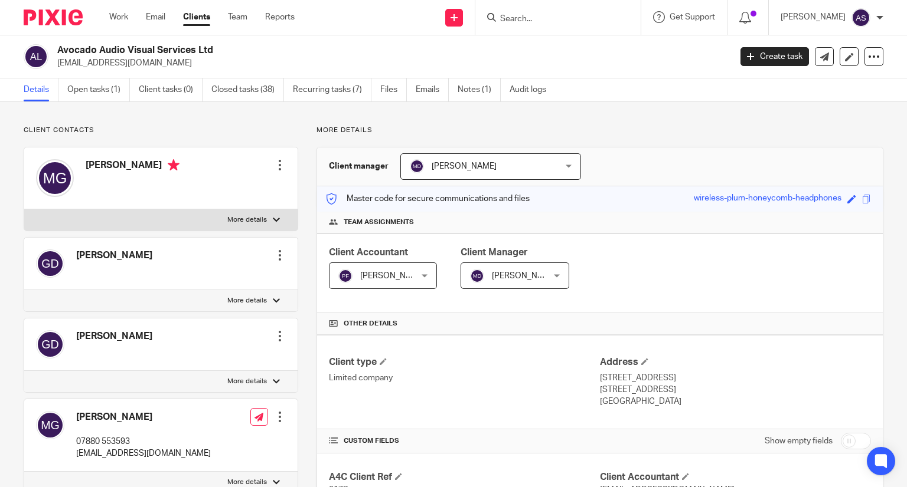
drag, startPoint x: 57, startPoint y: 50, endPoint x: 214, endPoint y: 50, distance: 157.6
click at [214, 50] on div "Avocado Audio Visual Services Ltd [EMAIL_ADDRESS][DOMAIN_NAME]" at bounding box center [373, 56] width 699 height 25
copy h2 "Avocado Audio Visual Services Ltd"
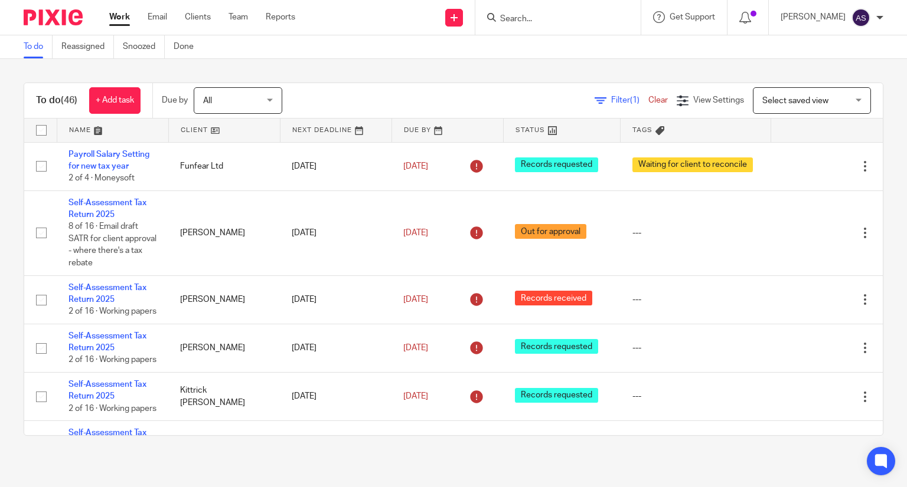
click at [529, 5] on div at bounding box center [557, 17] width 165 height 35
click at [526, 15] on input "Search" at bounding box center [552, 19] width 106 height 11
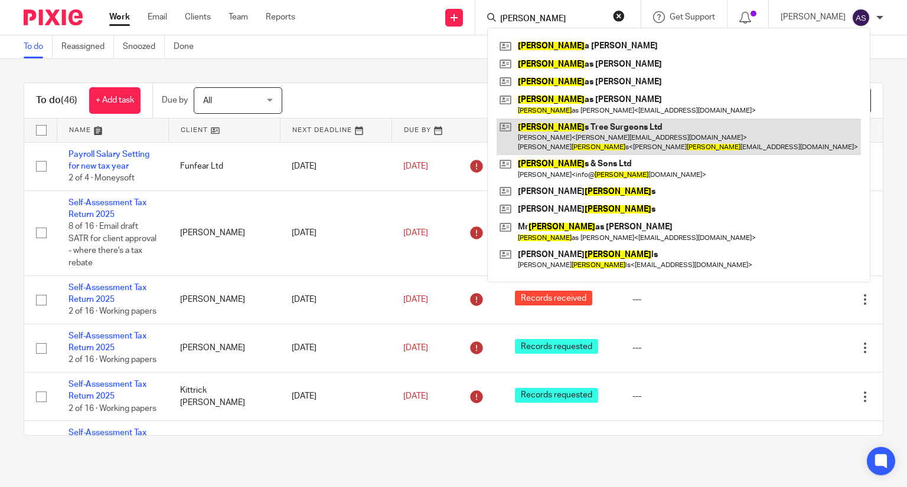
type input "nichol"
click at [591, 139] on link at bounding box center [678, 137] width 364 height 37
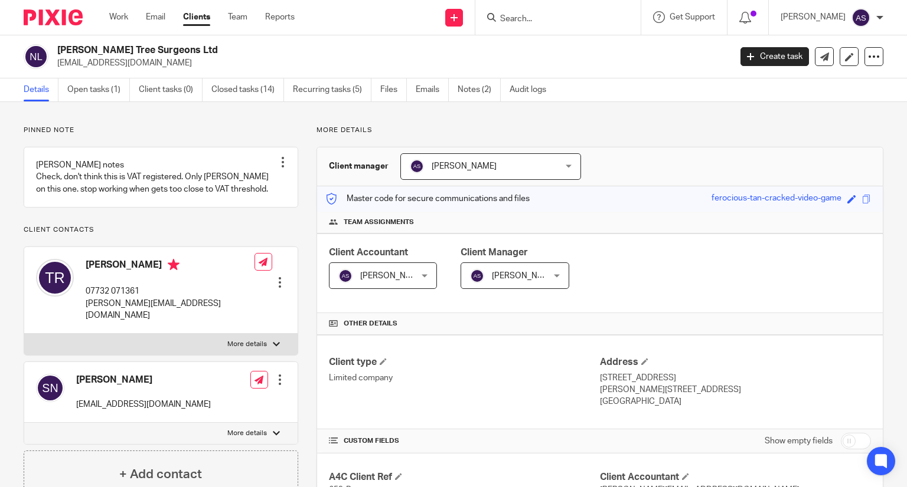
drag, startPoint x: 59, startPoint y: 50, endPoint x: 239, endPoint y: 43, distance: 180.1
click at [280, 43] on div "[PERSON_NAME] Tree Surgeons Ltd [EMAIL_ADDRESS][DOMAIN_NAME] Create task Update…" at bounding box center [453, 56] width 907 height 43
copy h2 "[PERSON_NAME] Tree Surgeons Ltd"
